Goal: Navigation & Orientation: Find specific page/section

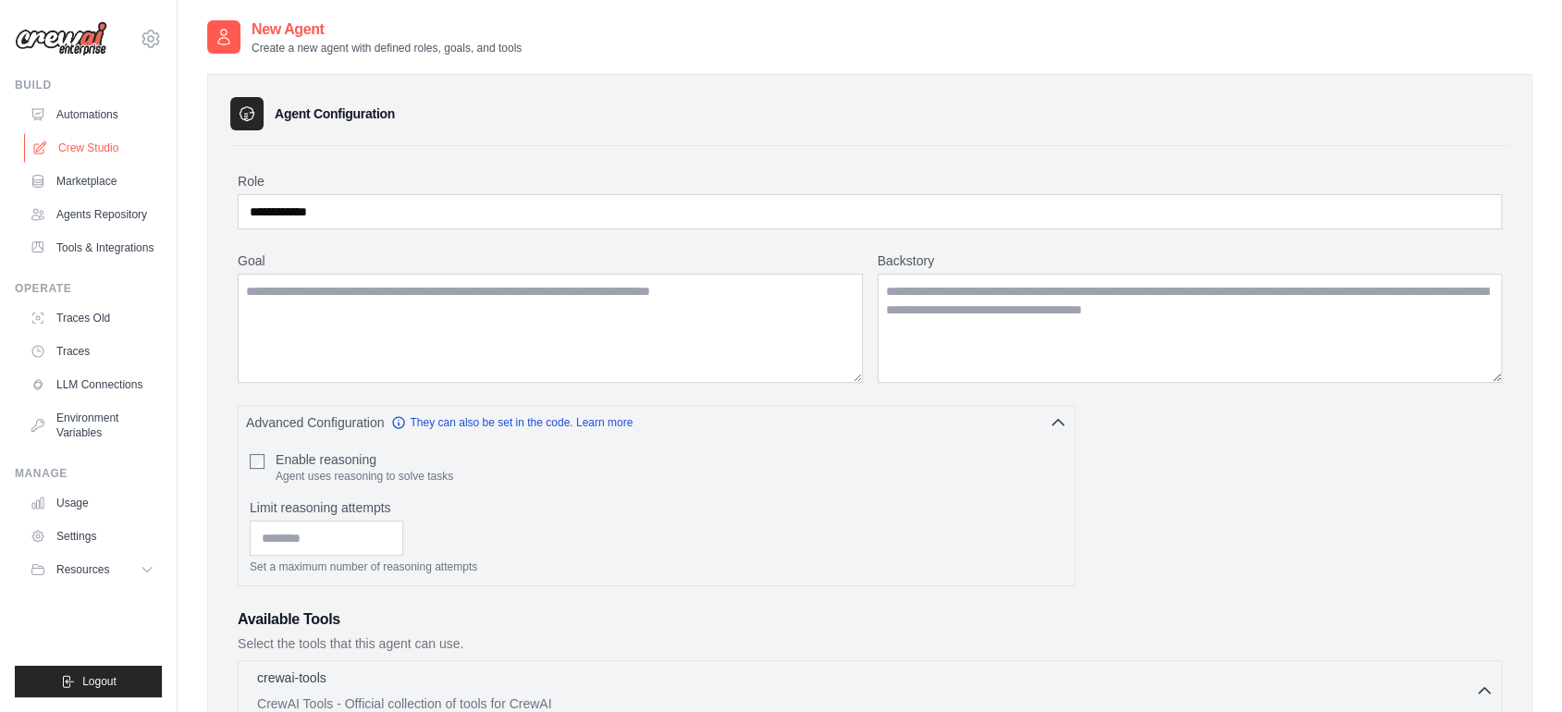
click at [80, 149] on link "Crew Studio" at bounding box center [94, 148] width 140 height 30
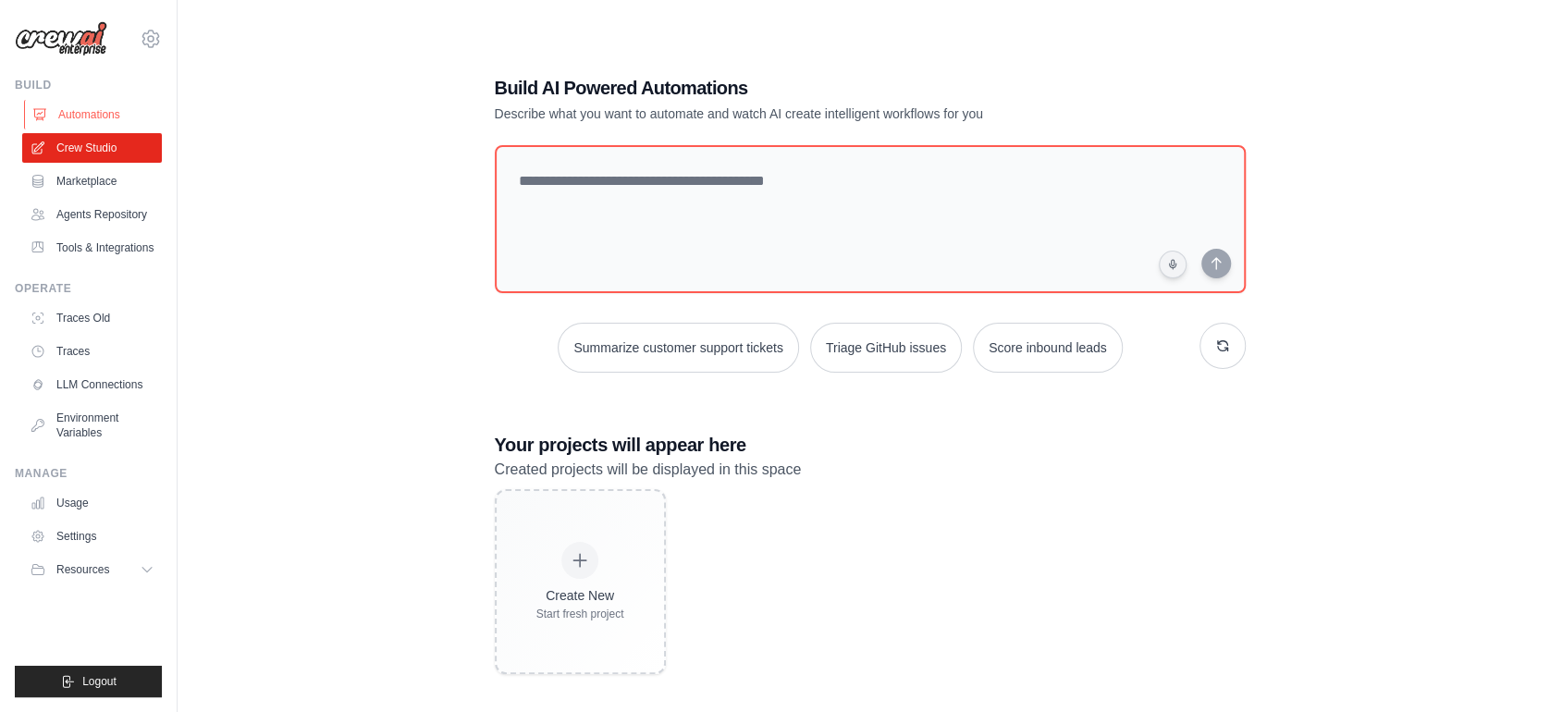
click at [108, 111] on link "Automations" at bounding box center [94, 115] width 140 height 30
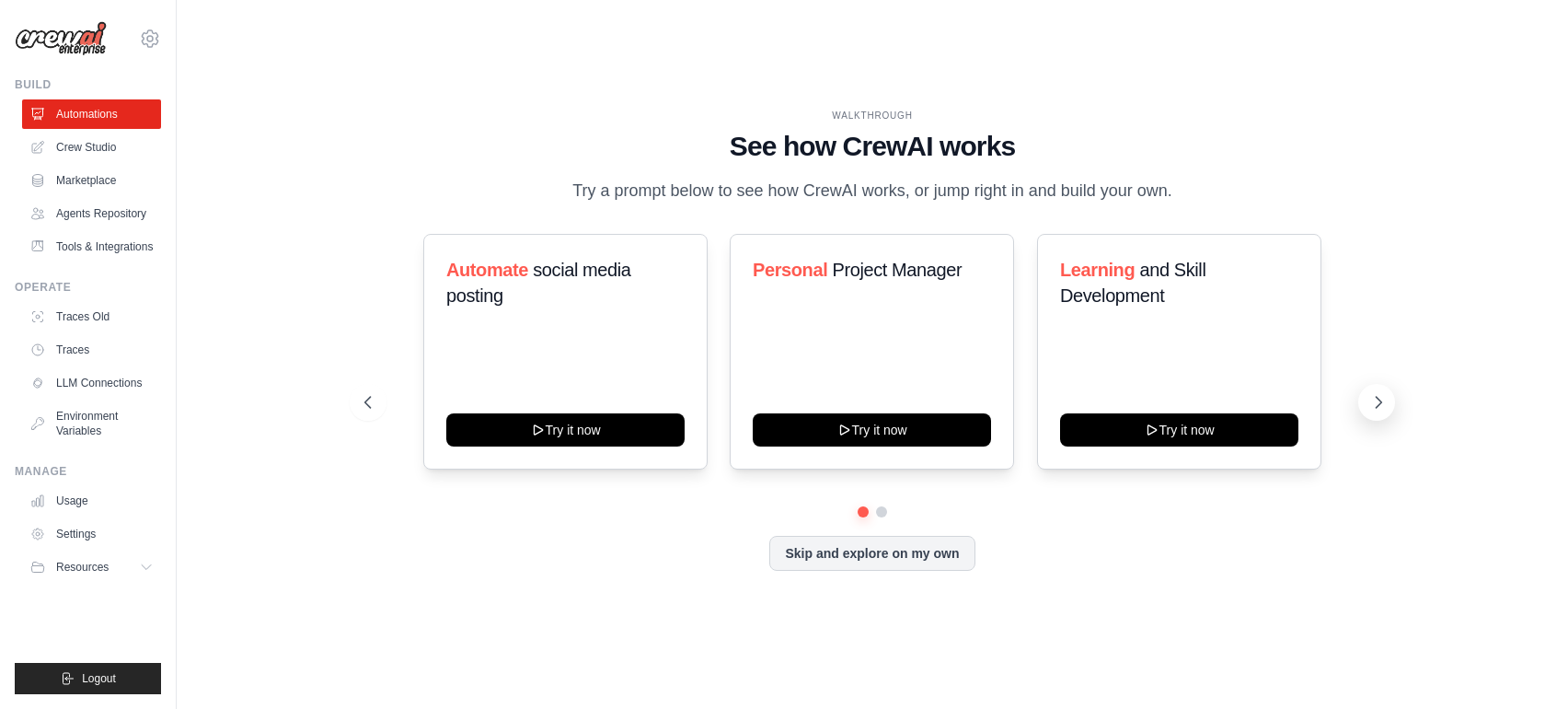
click at [1386, 409] on icon at bounding box center [1379, 402] width 18 height 18
click at [145, 561] on icon at bounding box center [147, 567] width 15 height 15
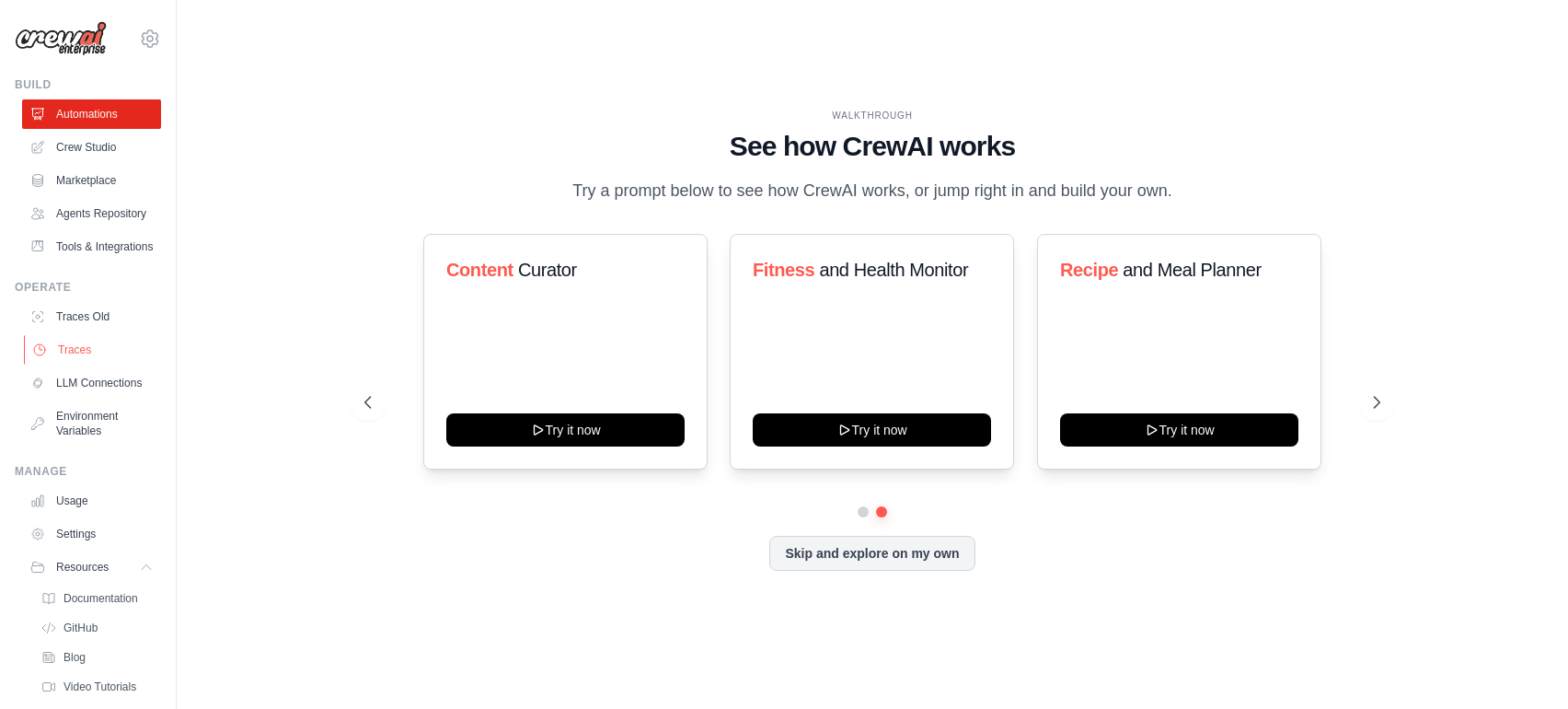
click at [89, 364] on link "Traces" at bounding box center [94, 351] width 139 height 30
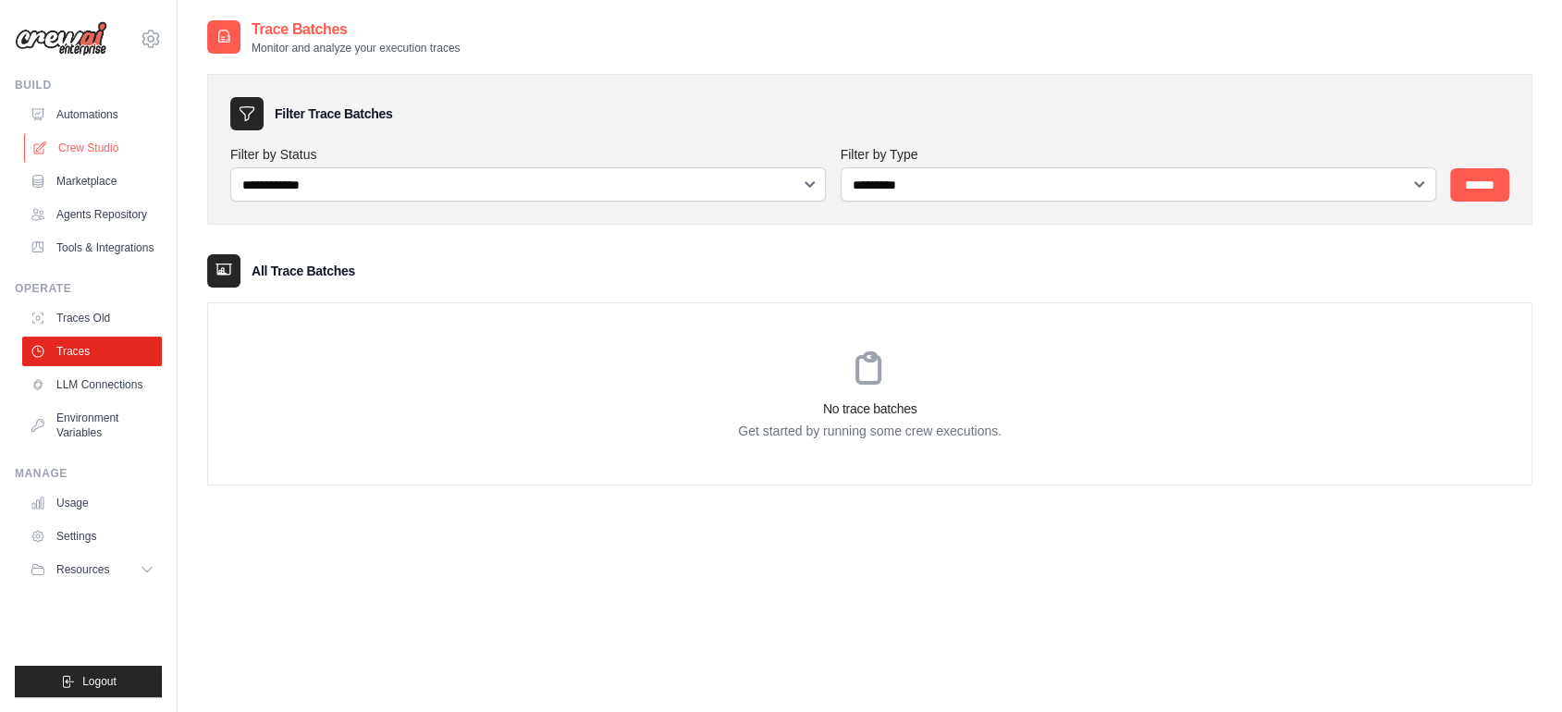
click at [120, 143] on link "Crew Studio" at bounding box center [94, 148] width 140 height 30
